Goal: Find contact information: Find contact information

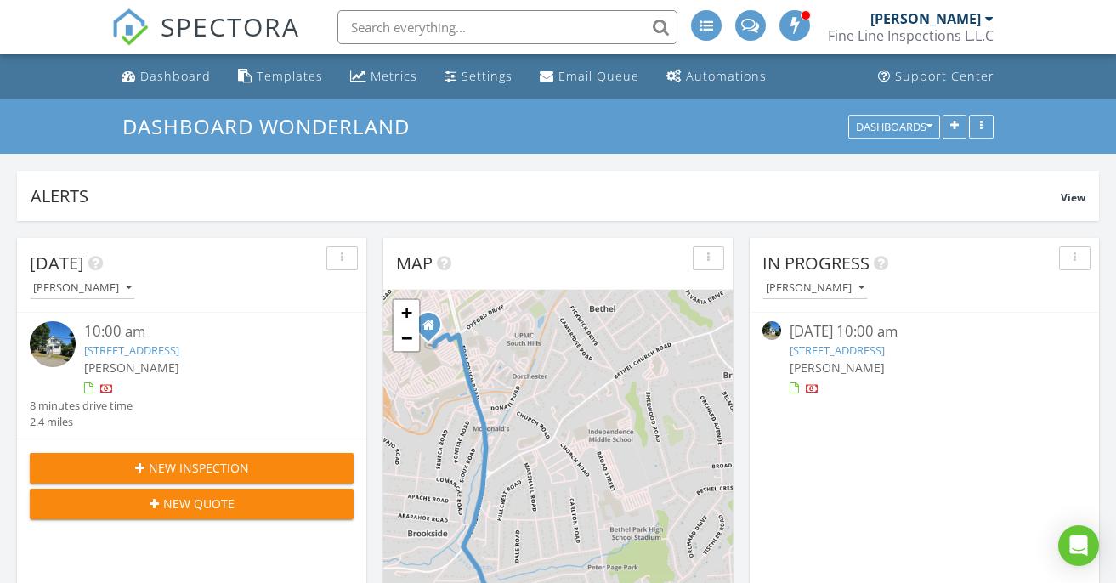
click at [826, 348] on link "2828 Oak St, Bethel Park, PA 15102" at bounding box center [837, 350] width 95 height 15
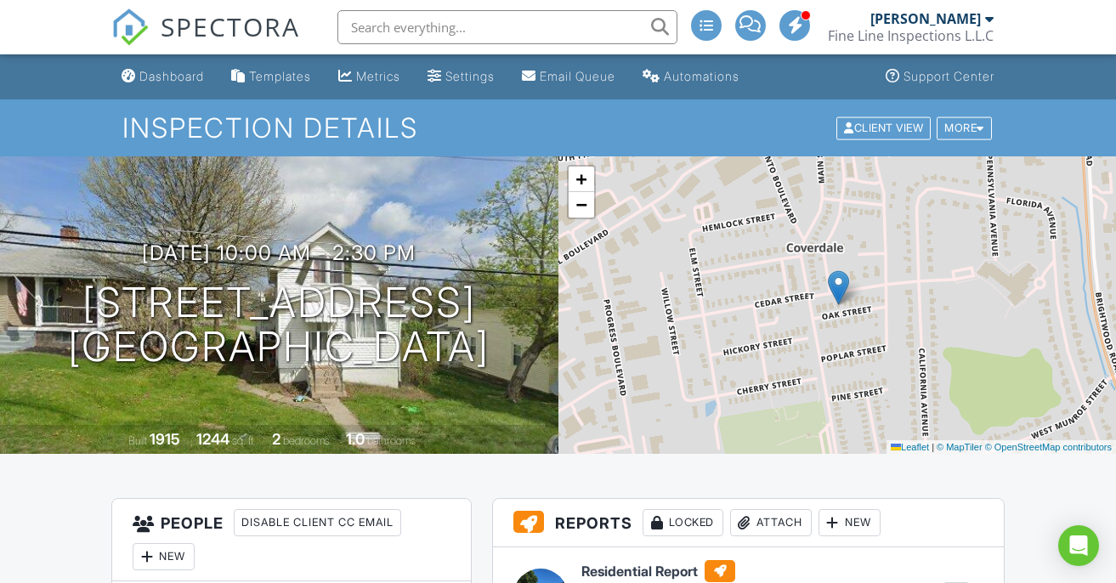
click at [260, 21] on span "SPECTORA" at bounding box center [230, 27] width 139 height 36
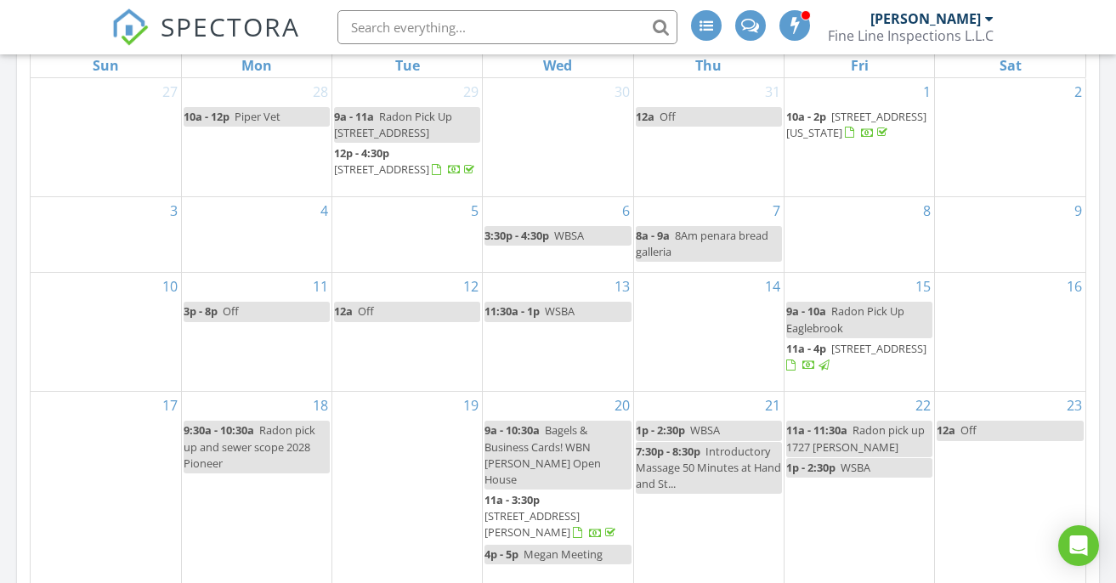
scroll to position [810, 0]
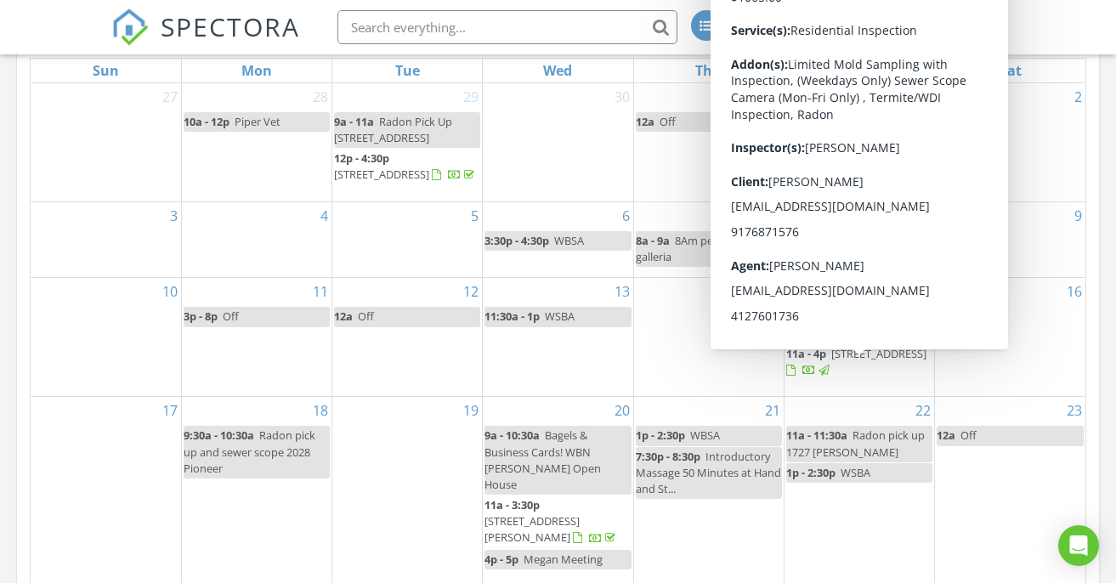
click at [831, 361] on span "2080 Pioneer Ave, Pittsburgh 15226" at bounding box center [878, 353] width 95 height 15
